Goal: Task Accomplishment & Management: Manage account settings

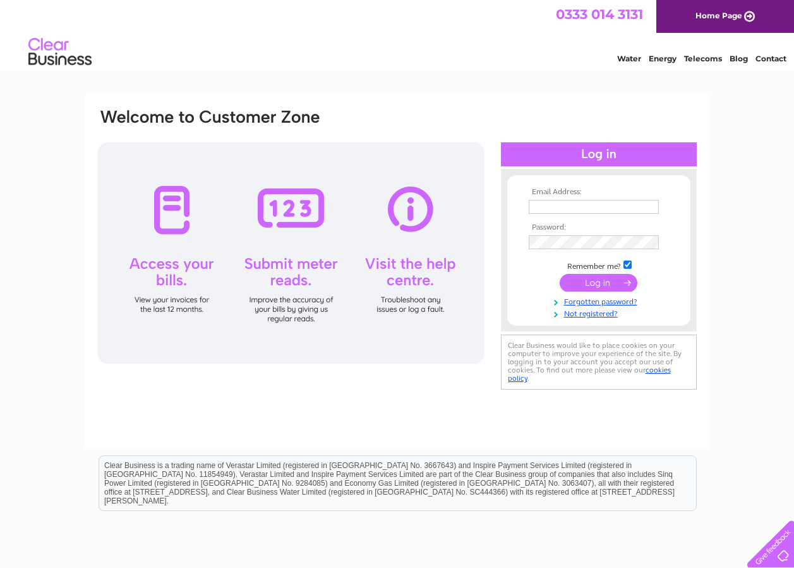
type input "[EMAIL_ADDRESS][DOMAIN_NAME]"
click at [599, 285] on input "submit" at bounding box center [599, 283] width 78 height 18
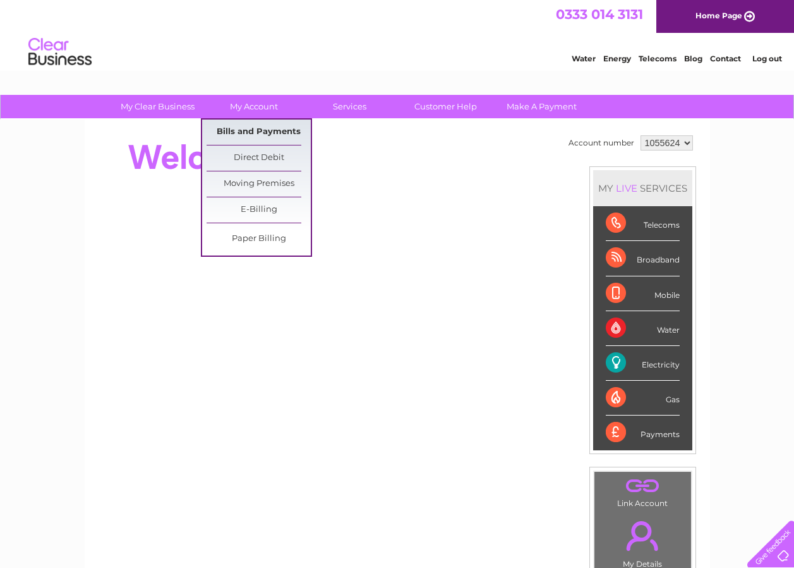
click at [255, 128] on link "Bills and Payments" at bounding box center [259, 131] width 104 height 25
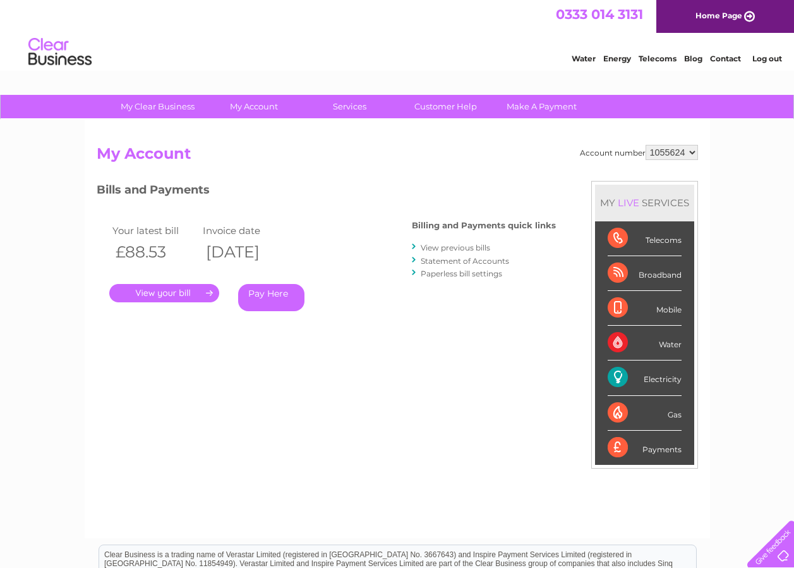
click at [190, 289] on link "." at bounding box center [164, 293] width 110 height 18
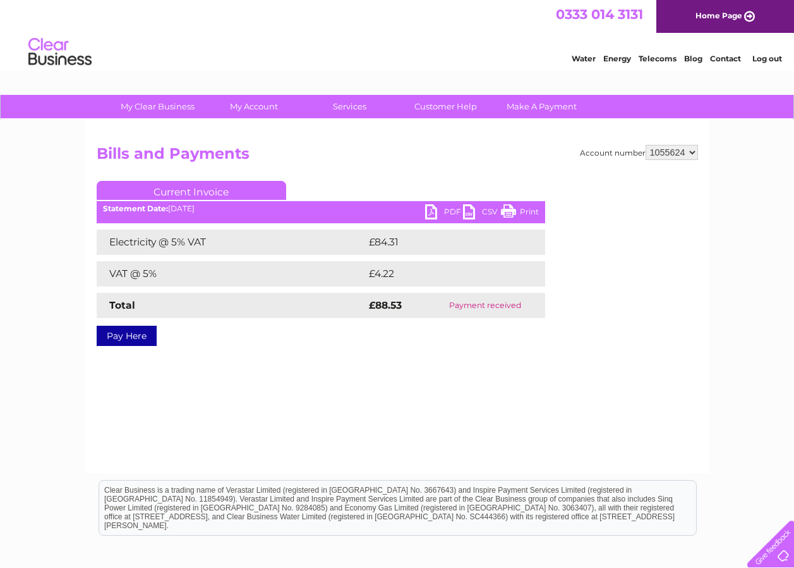
click at [522, 209] on link "Print" at bounding box center [520, 213] width 38 height 18
